Goal: Task Accomplishment & Management: Use online tool/utility

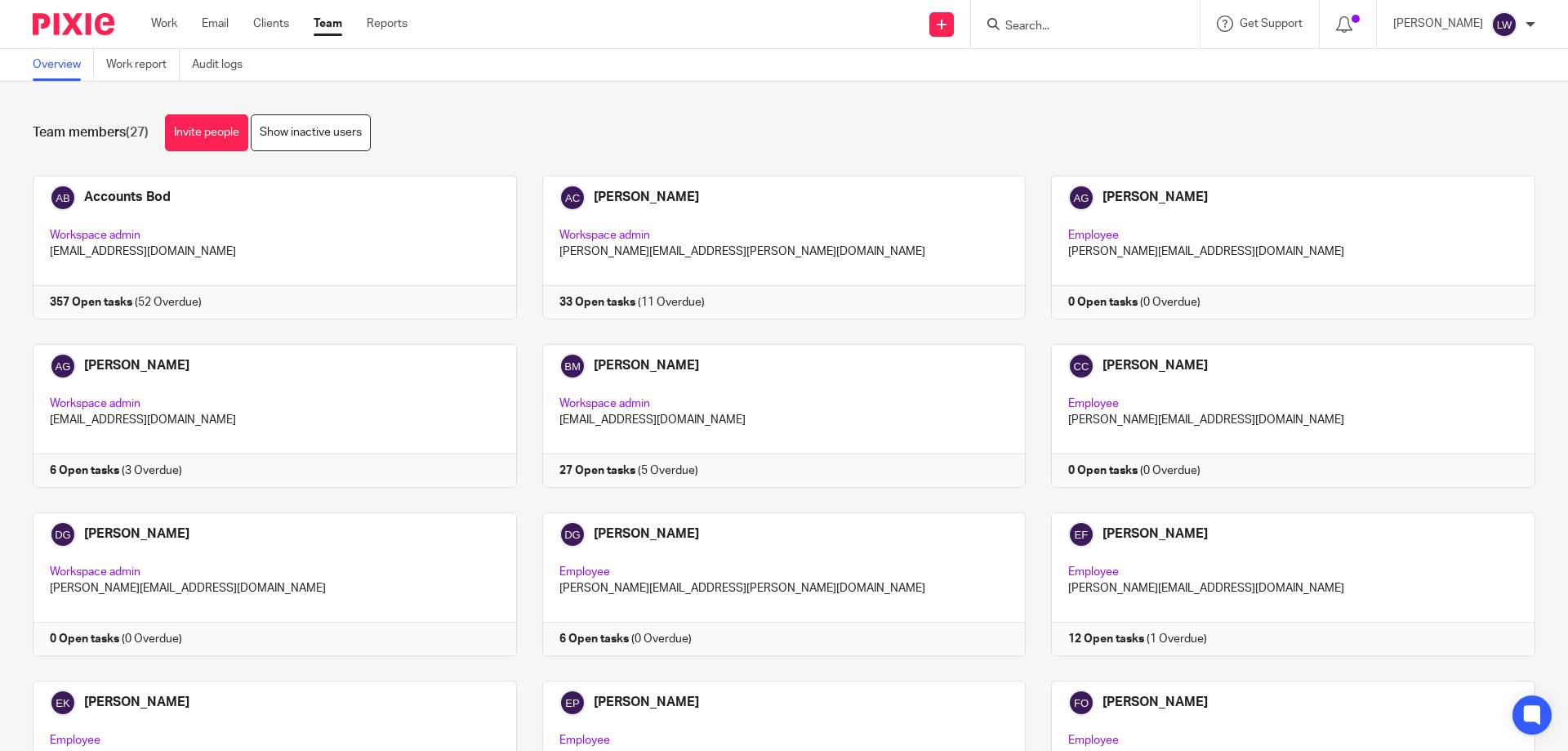
click at [1018, 21] on input "Search" at bounding box center [1077, 27] width 147 height 14
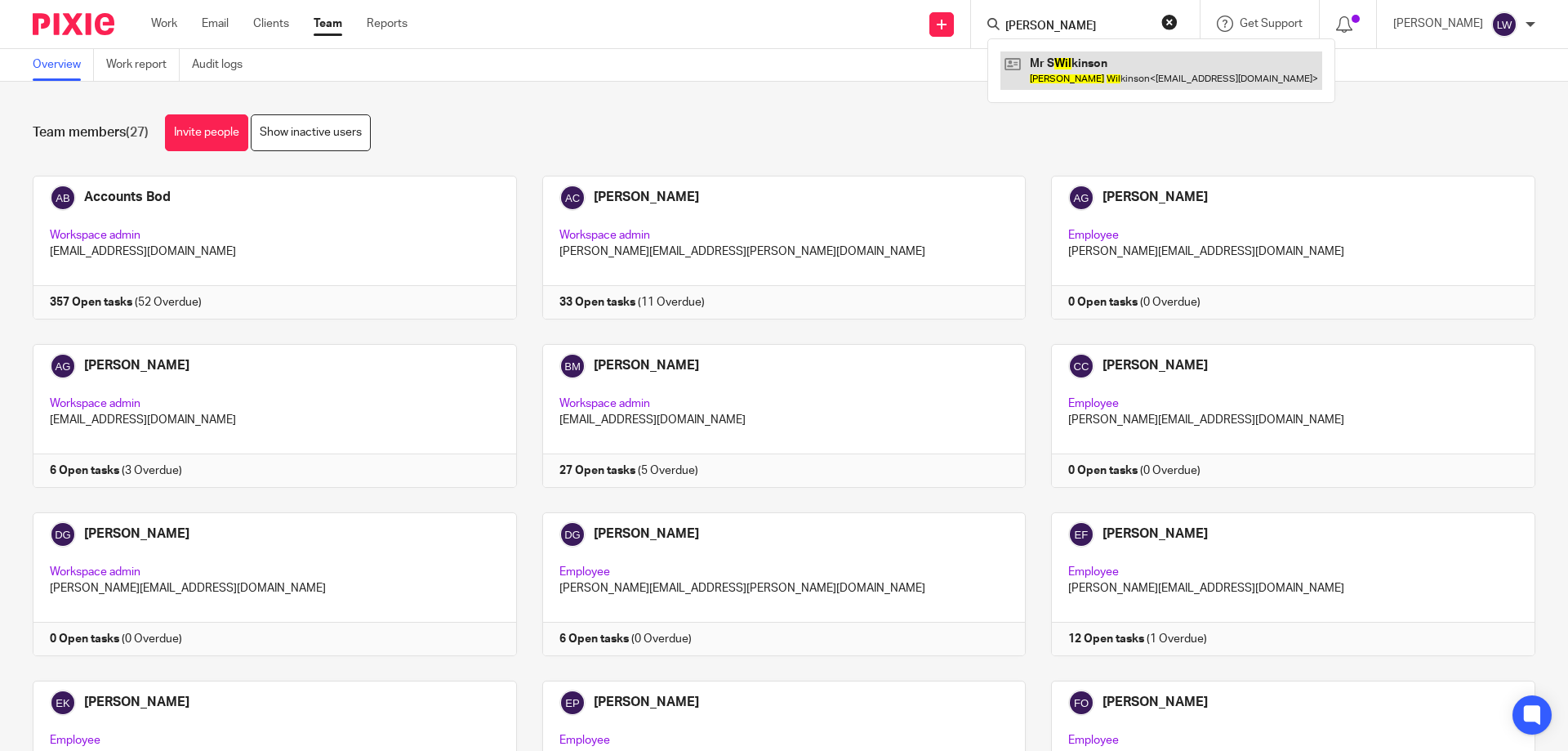
type input "Stephen Wil"
click at [1063, 73] on link at bounding box center [1161, 71] width 322 height 38
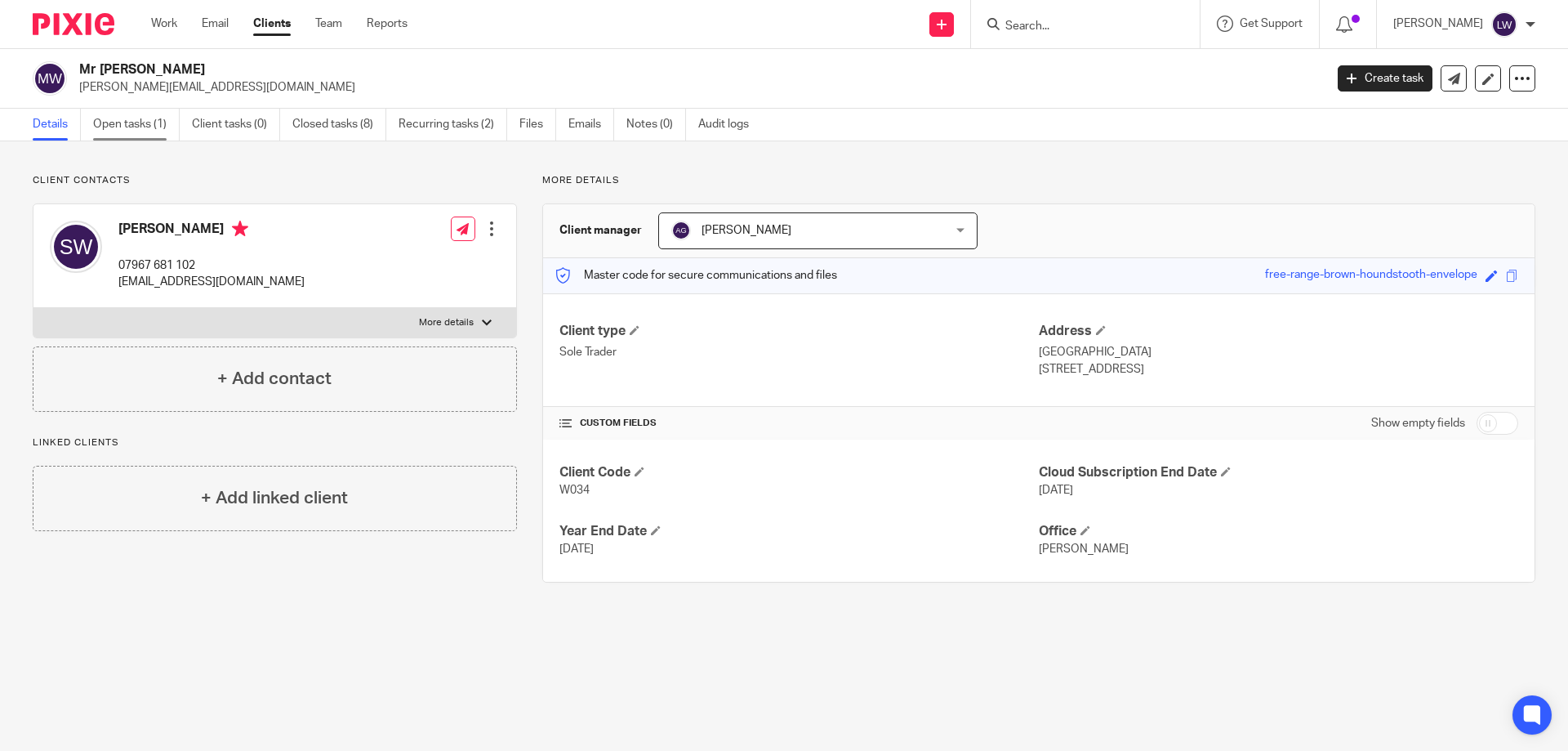
click at [121, 122] on link "Open tasks (1)" at bounding box center [137, 124] width 87 height 32
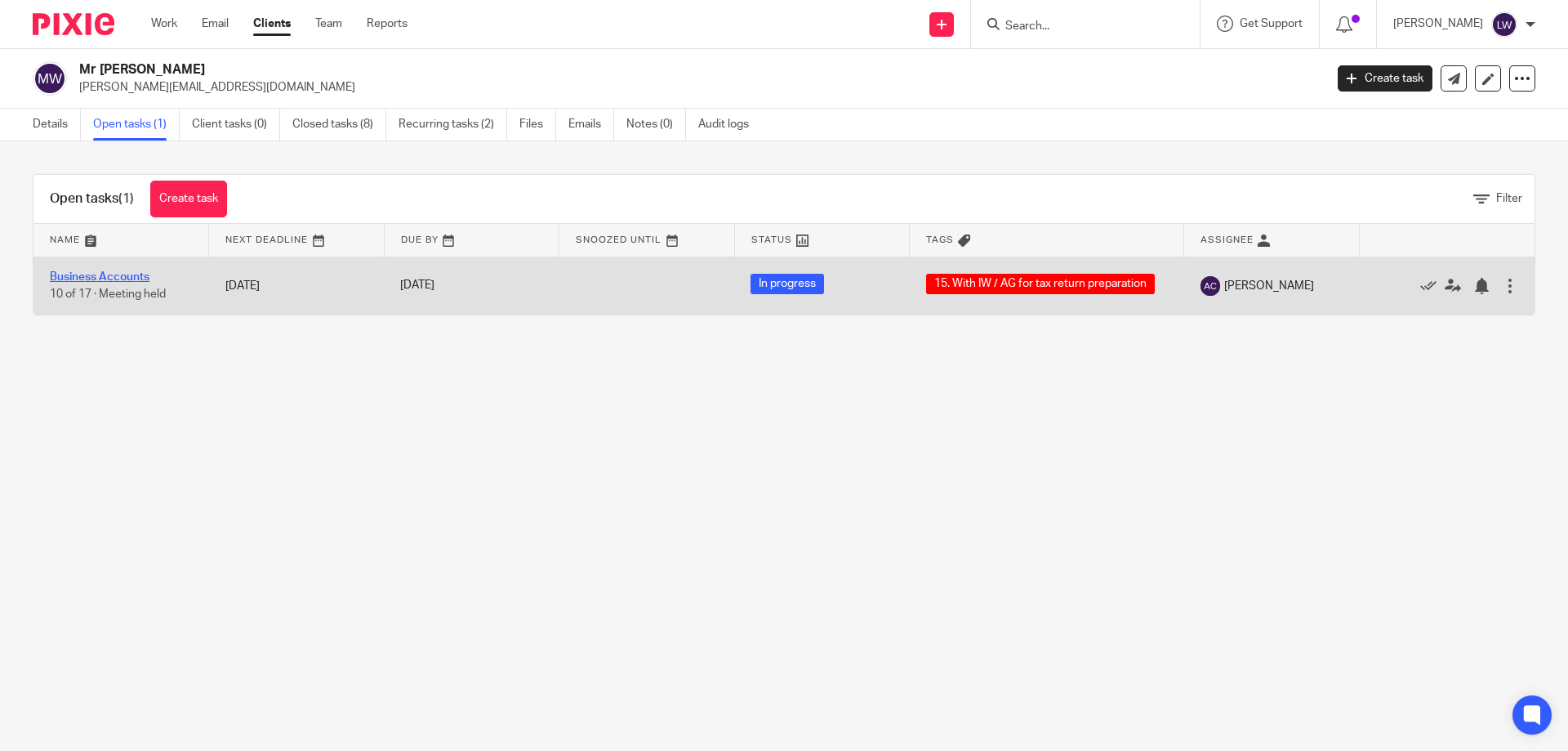
click at [123, 274] on link "Business Accounts" at bounding box center [99, 277] width 99 height 12
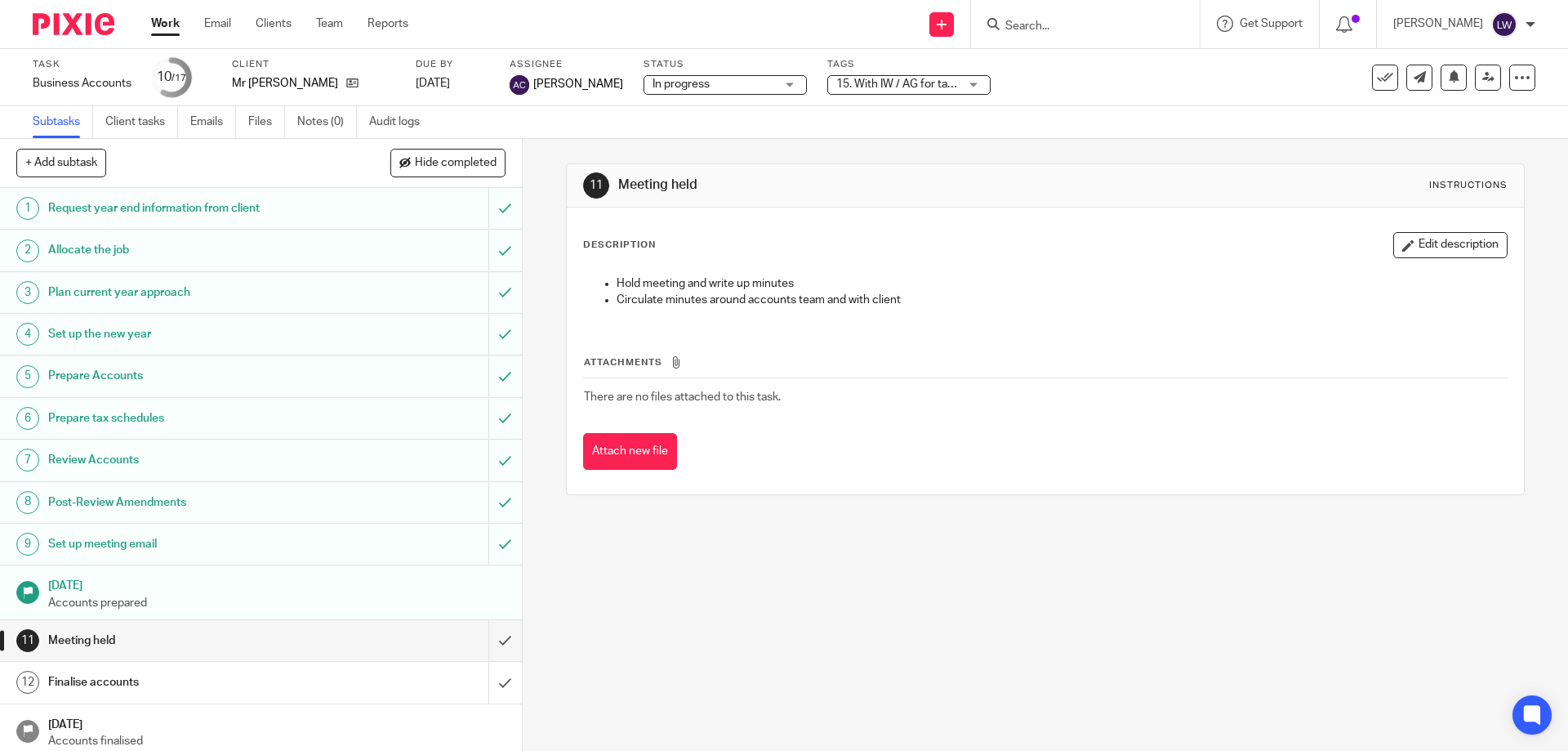
click at [981, 81] on div "15. With IW / AG for tax return preparation" at bounding box center [909, 85] width 164 height 20
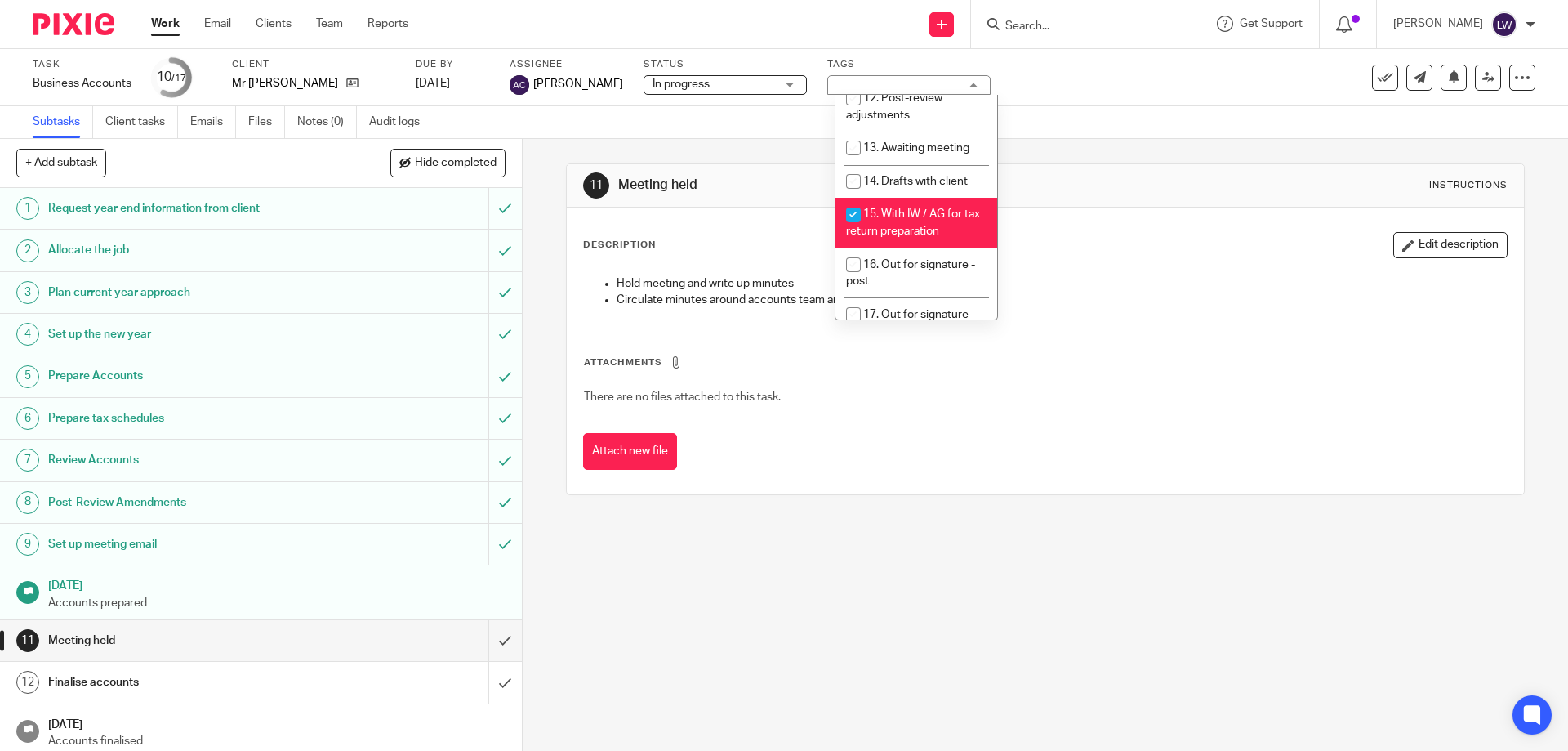
scroll to position [523, 0]
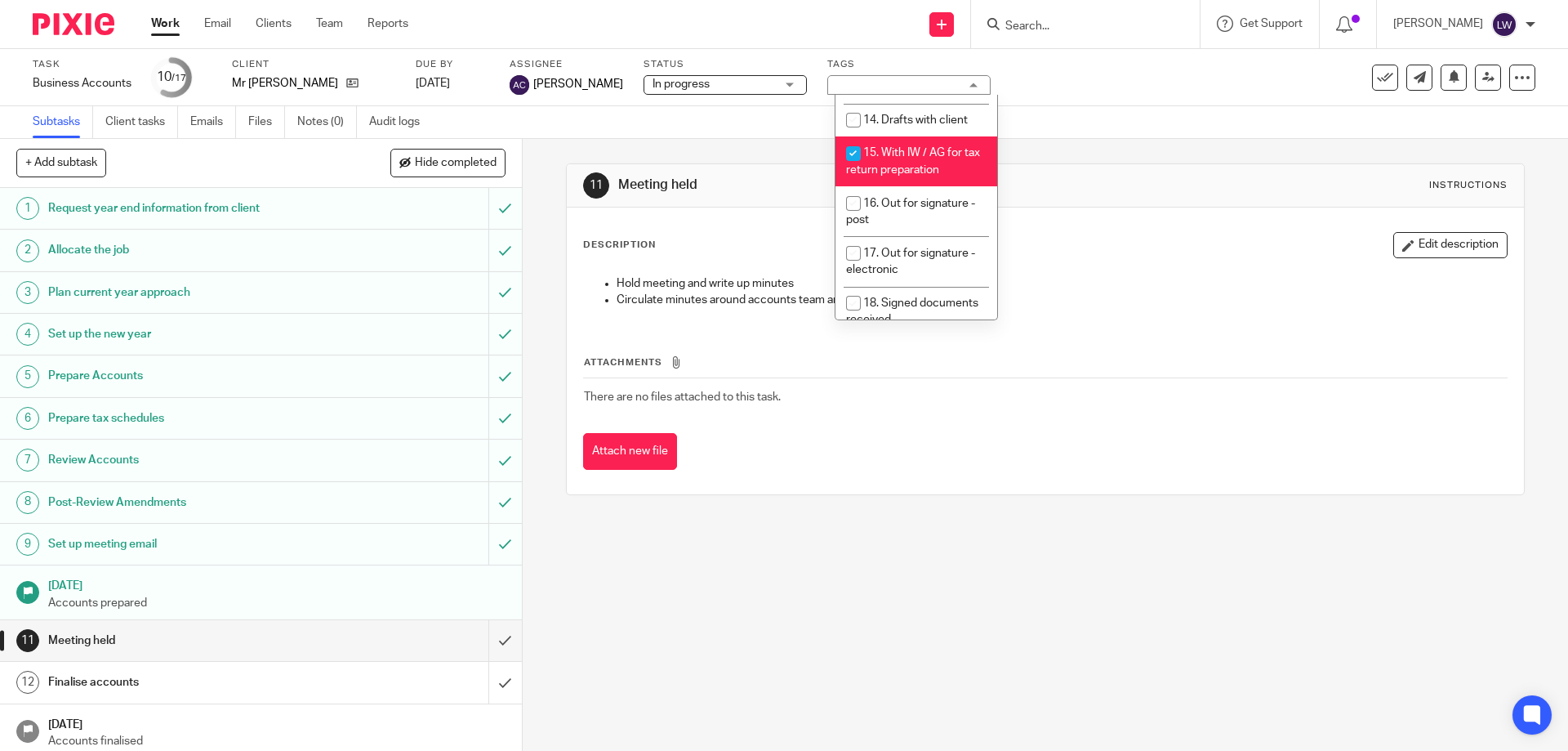
click at [851, 138] on input "checkbox" at bounding box center [854, 154] width 31 height 31
checkbox input "false"
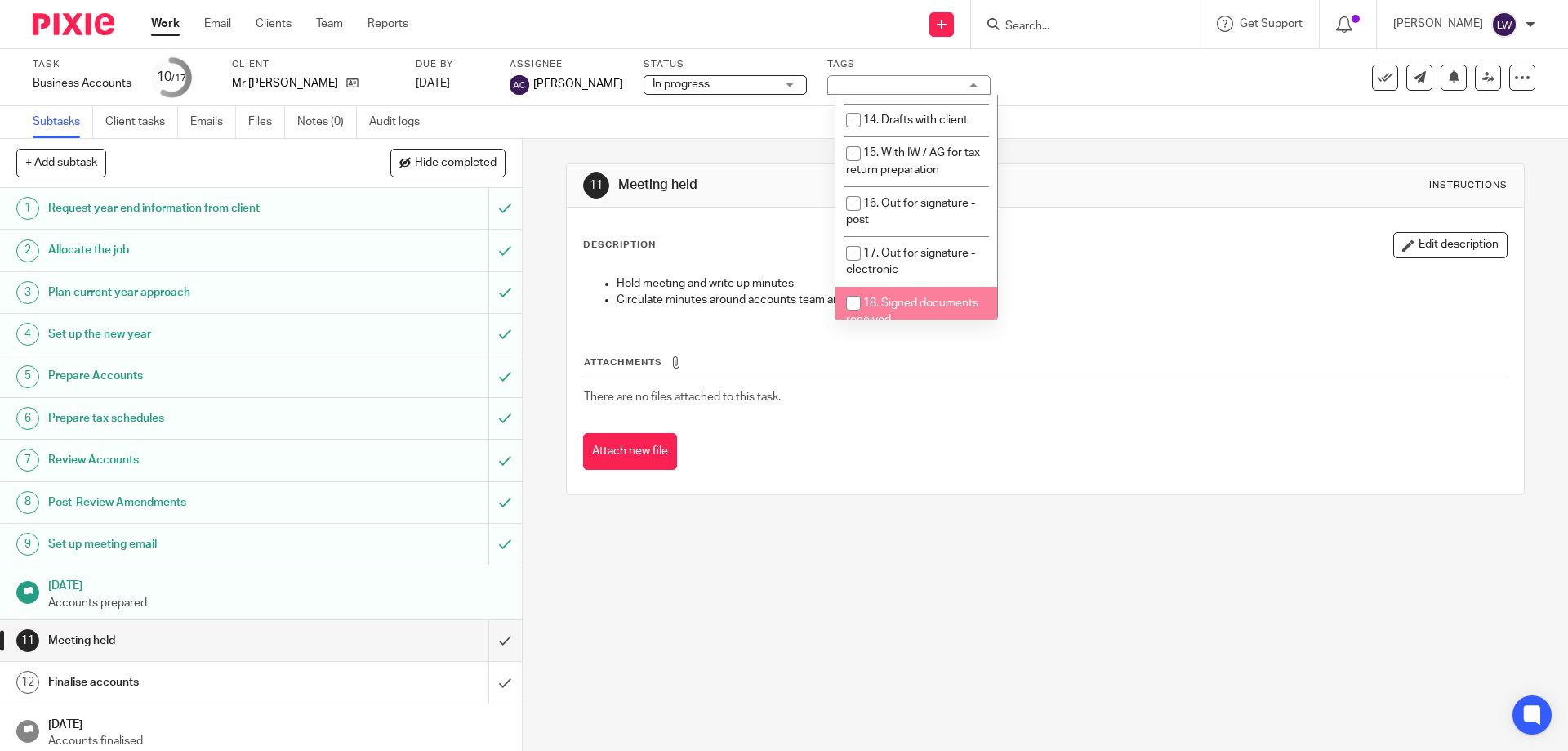
click at [854, 288] on input "checkbox" at bounding box center [854, 303] width 31 height 31
checkbox input "true"
click at [1089, 287] on p "Hold meeting and write up minutes" at bounding box center [1061, 283] width 889 height 16
